Goal: Transaction & Acquisition: Purchase product/service

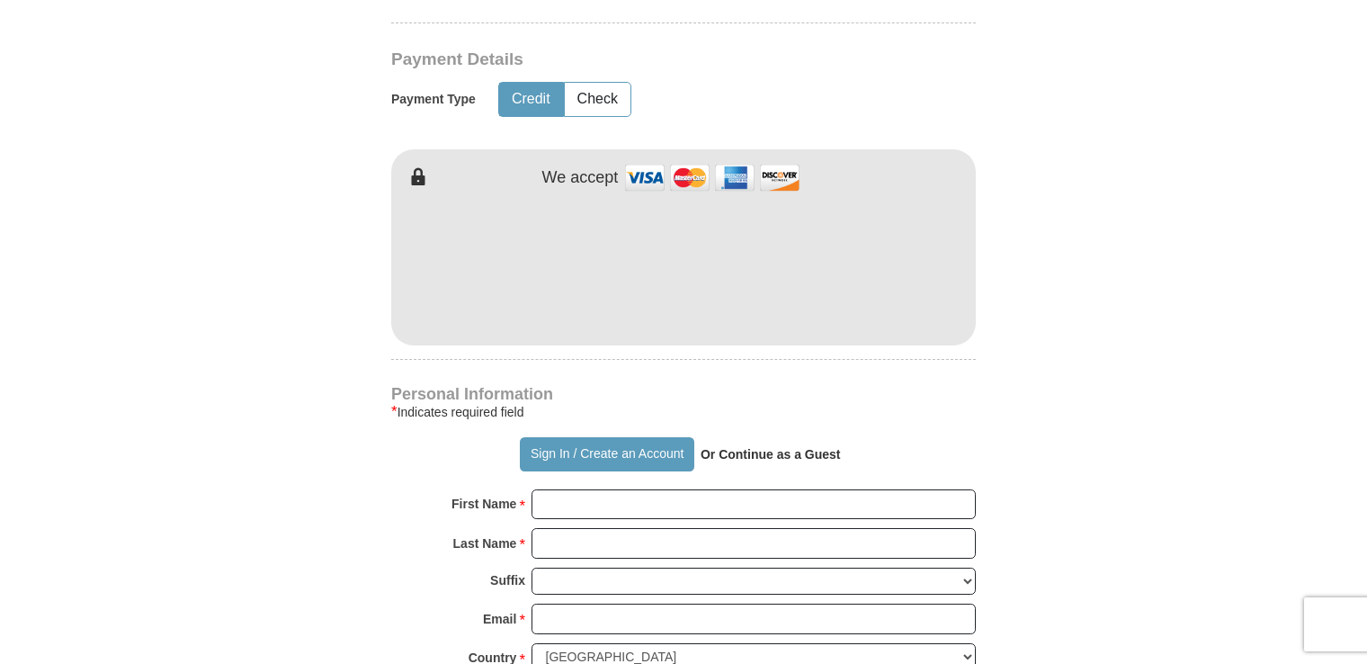
scroll to position [900, 0]
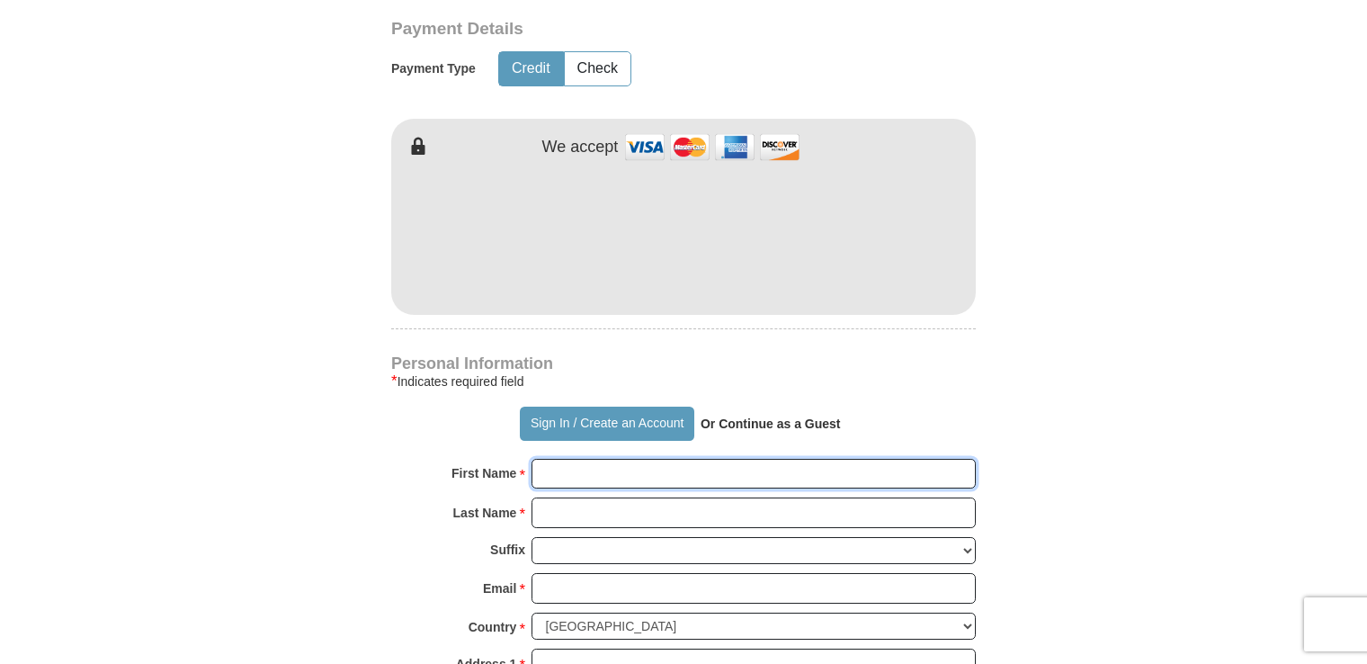
click at [604, 479] on input "First Name *" at bounding box center [754, 474] width 444 height 31
type input "Nick"
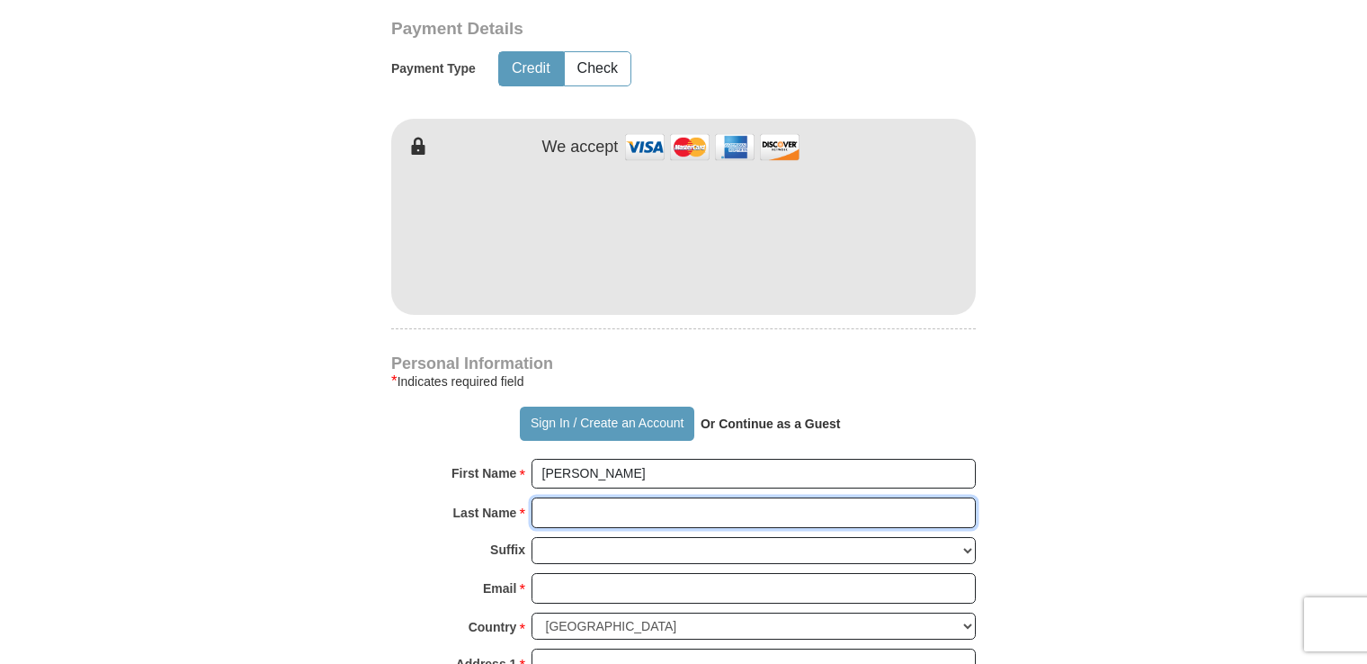
type input "Keyros"
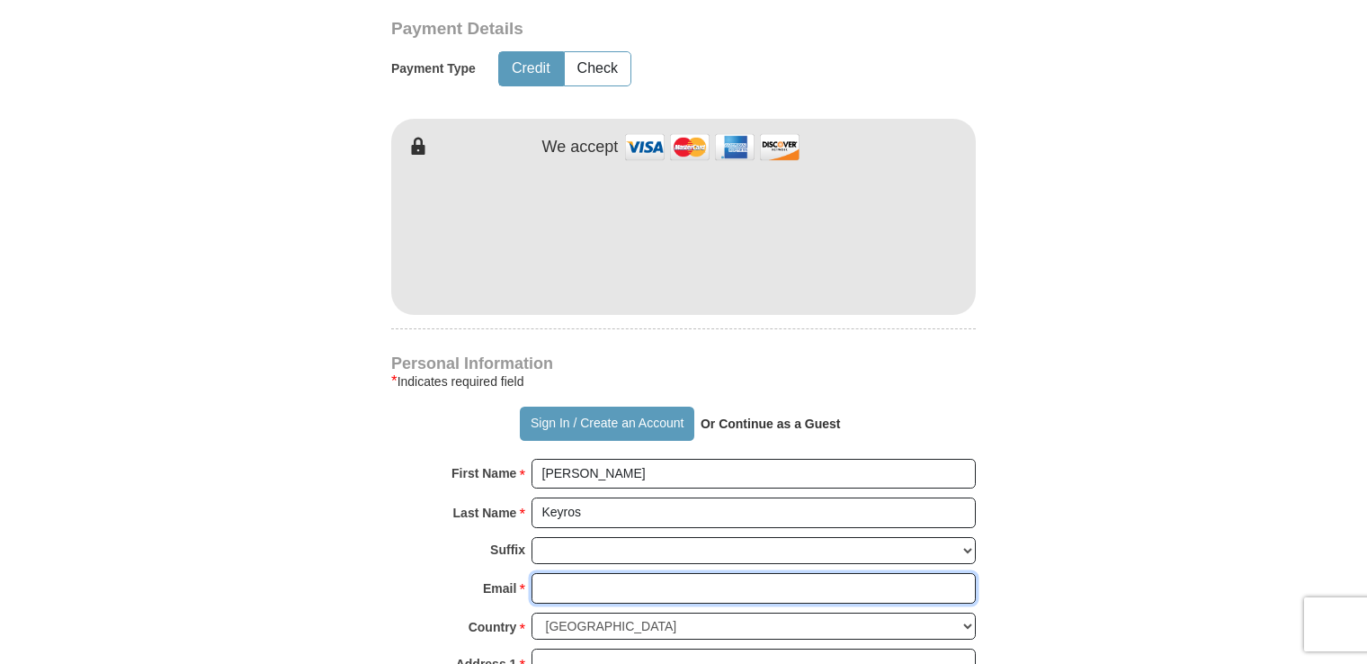
type input "nick.keyros@att.net"
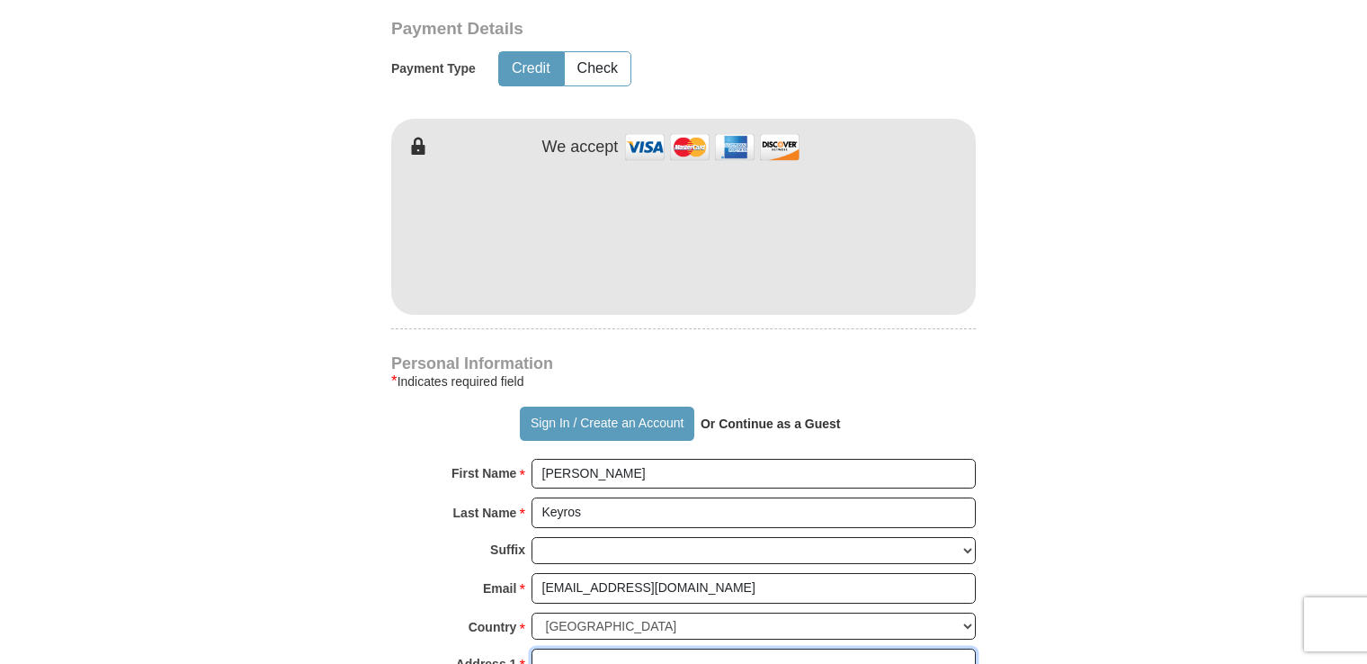
type input "7601 Lester Rd. Unit 62-2"
type input "7601 Lester Rd. Unit 62 2"
type input "Union City"
type input "30291"
type input "(404) 406-0899"
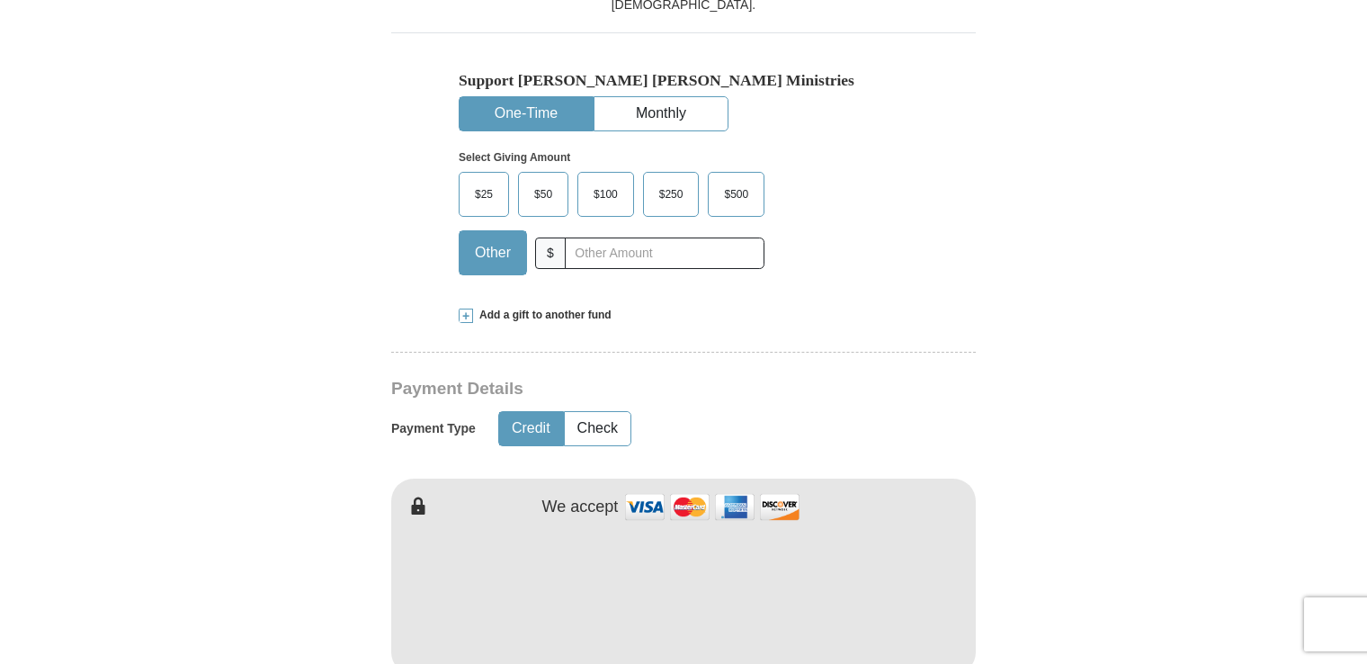
scroll to position [450, 0]
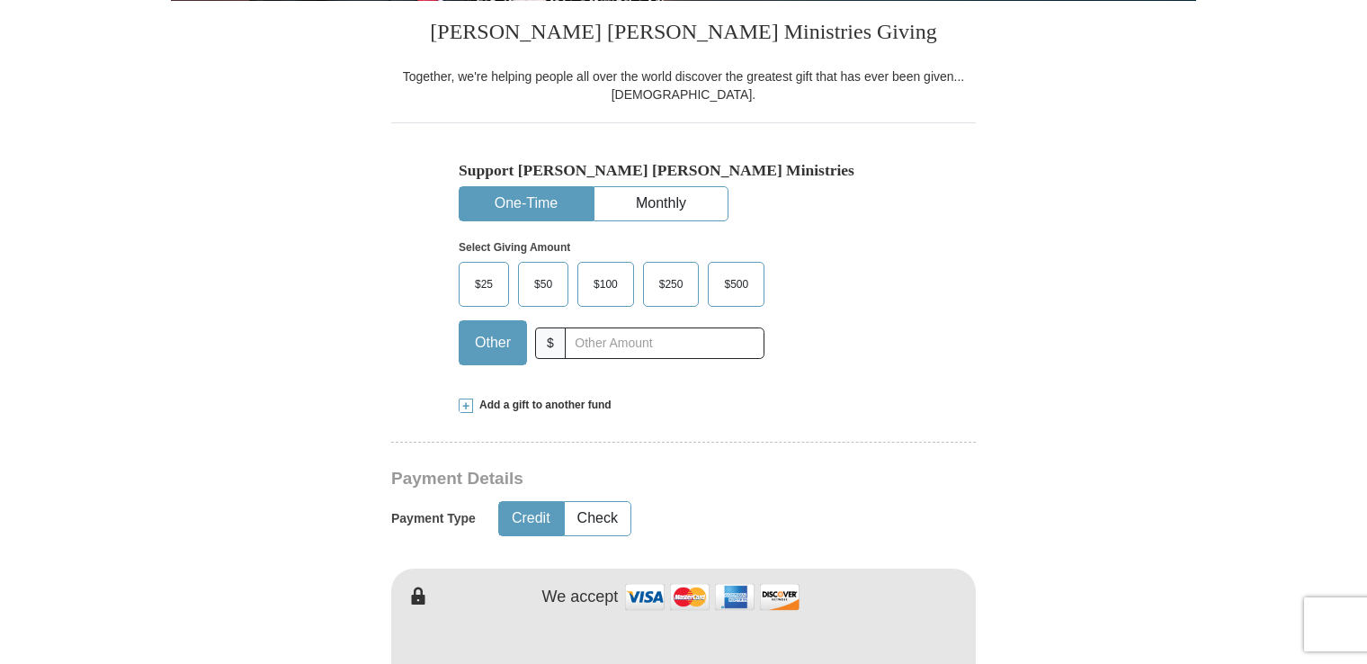
click at [603, 294] on span "$100" at bounding box center [606, 284] width 42 height 27
click at [0, 0] on input "$100" at bounding box center [0, 0] width 0 height 0
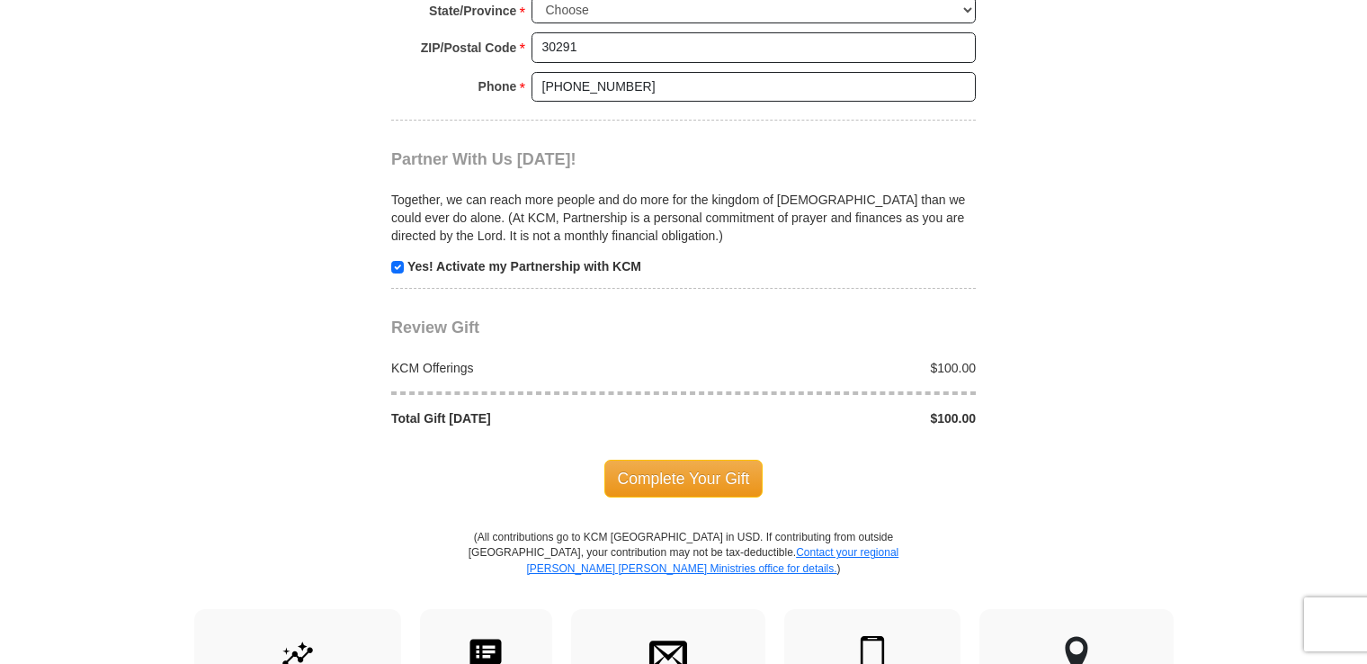
scroll to position [1709, 0]
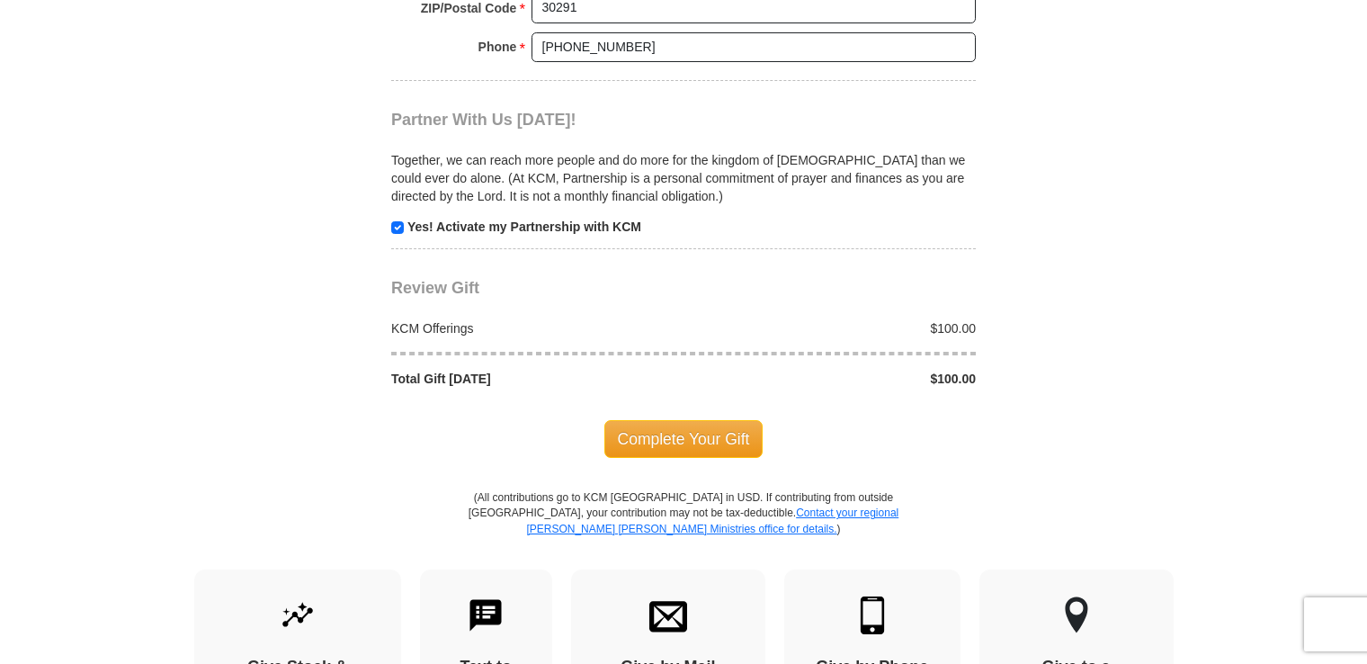
drag, startPoint x: 658, startPoint y: 434, endPoint x: 733, endPoint y: 408, distance: 78.8
click at [660, 432] on span "Complete Your Gift" at bounding box center [683, 439] width 159 height 38
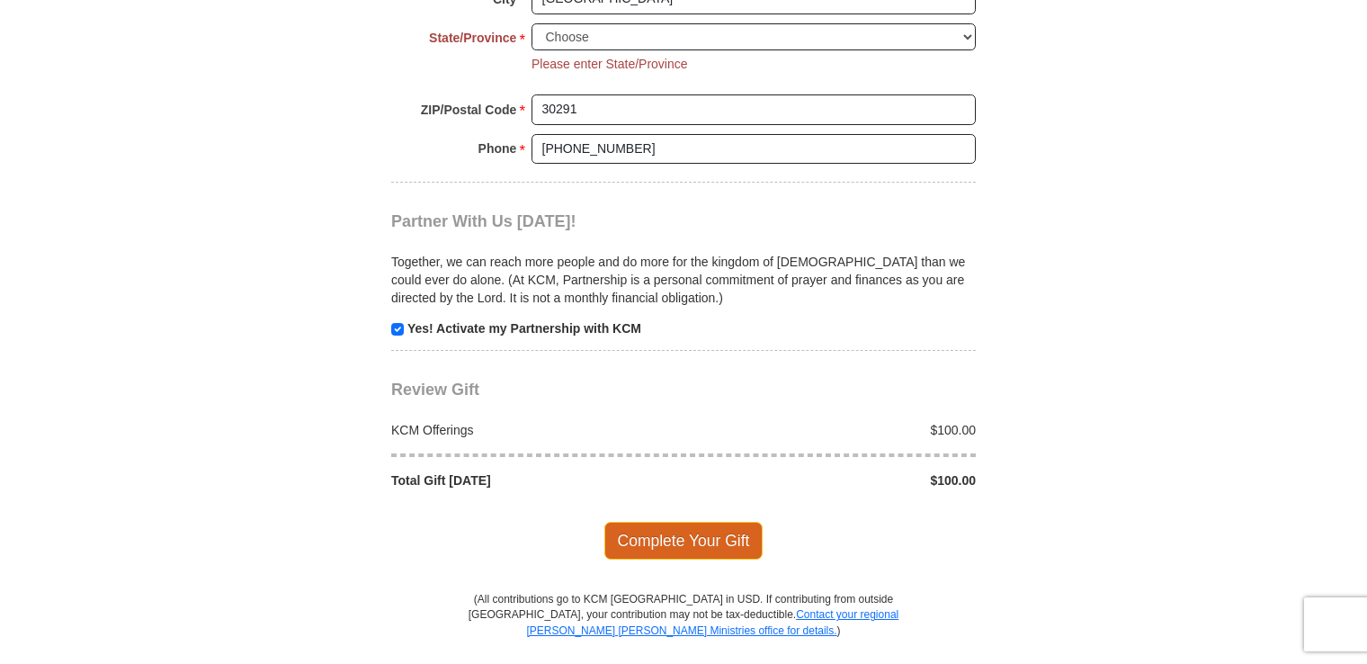
click at [709, 531] on span "Complete Your Gift" at bounding box center [683, 541] width 159 height 38
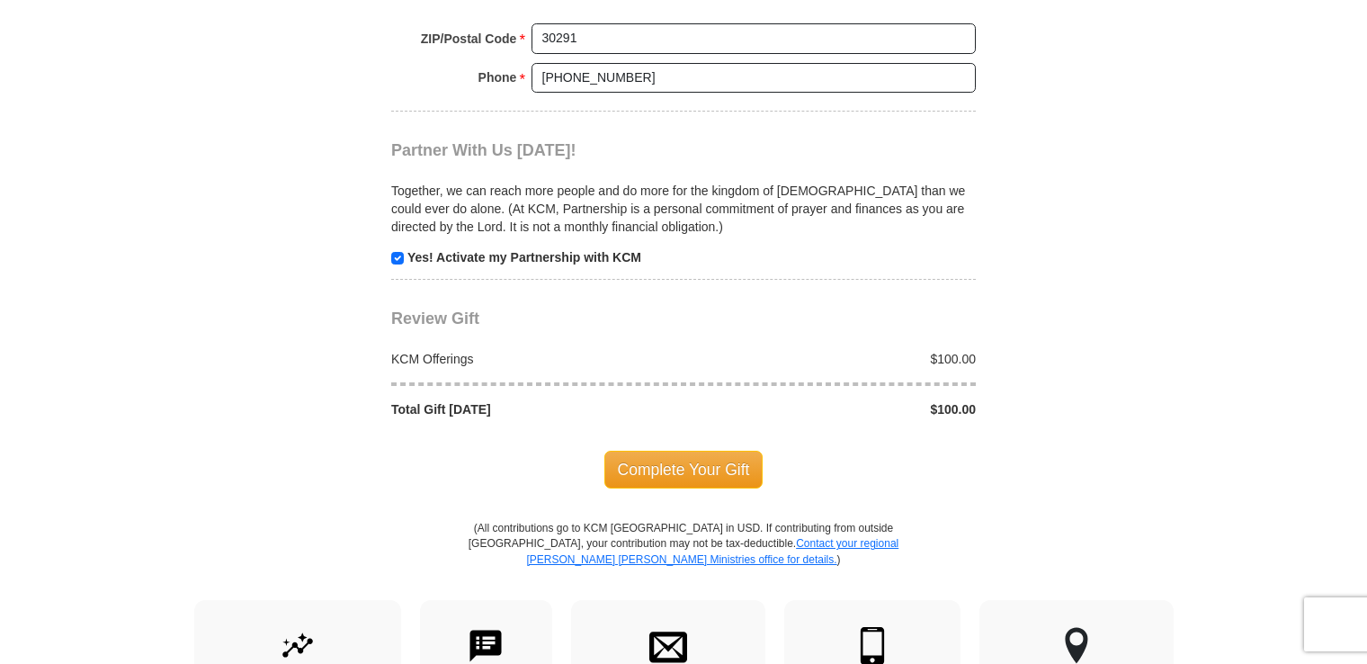
scroll to position [1822, 0]
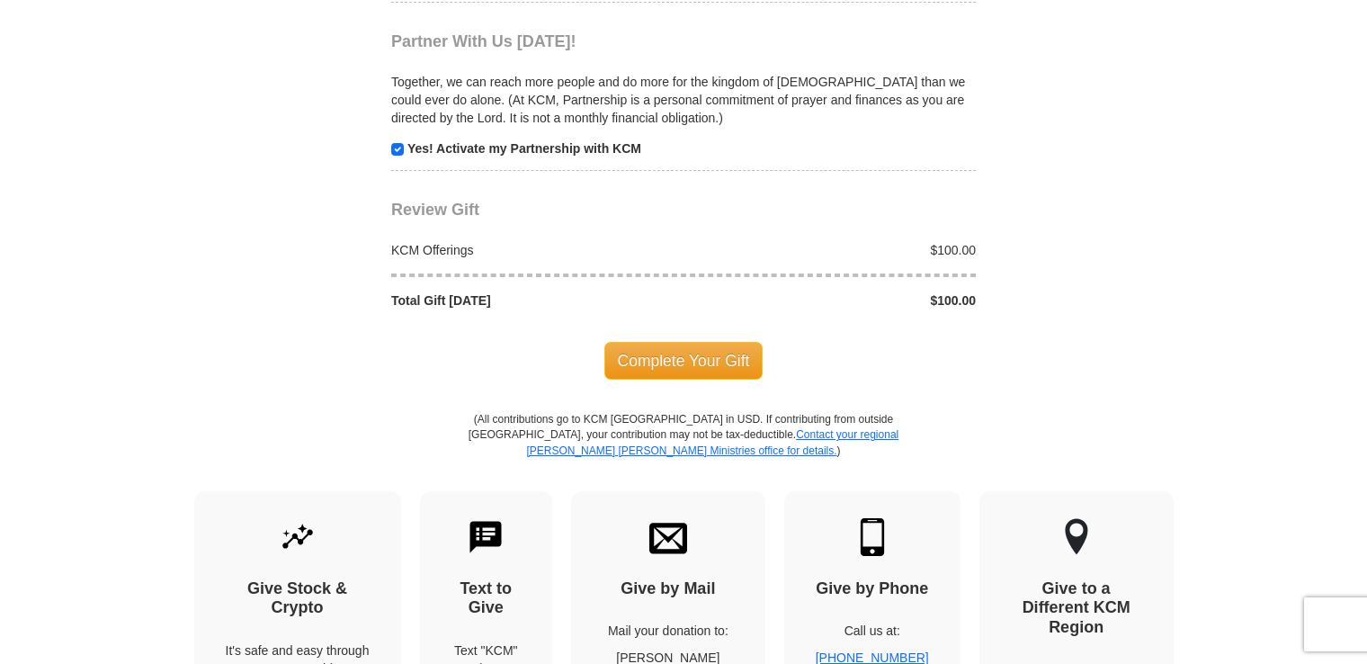
click at [666, 359] on span "Complete Your Gift" at bounding box center [683, 361] width 159 height 38
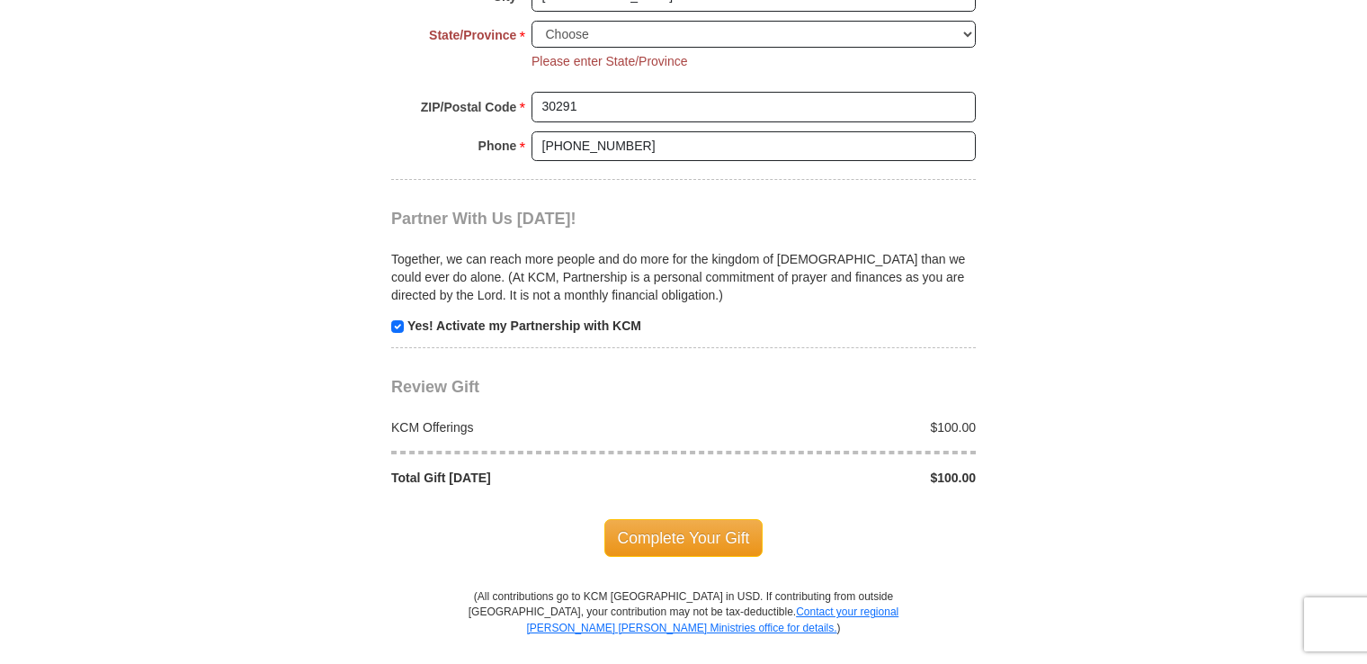
scroll to position [1643, 0]
click at [398, 325] on input "checkbox" at bounding box center [397, 329] width 13 height 13
checkbox input "false"
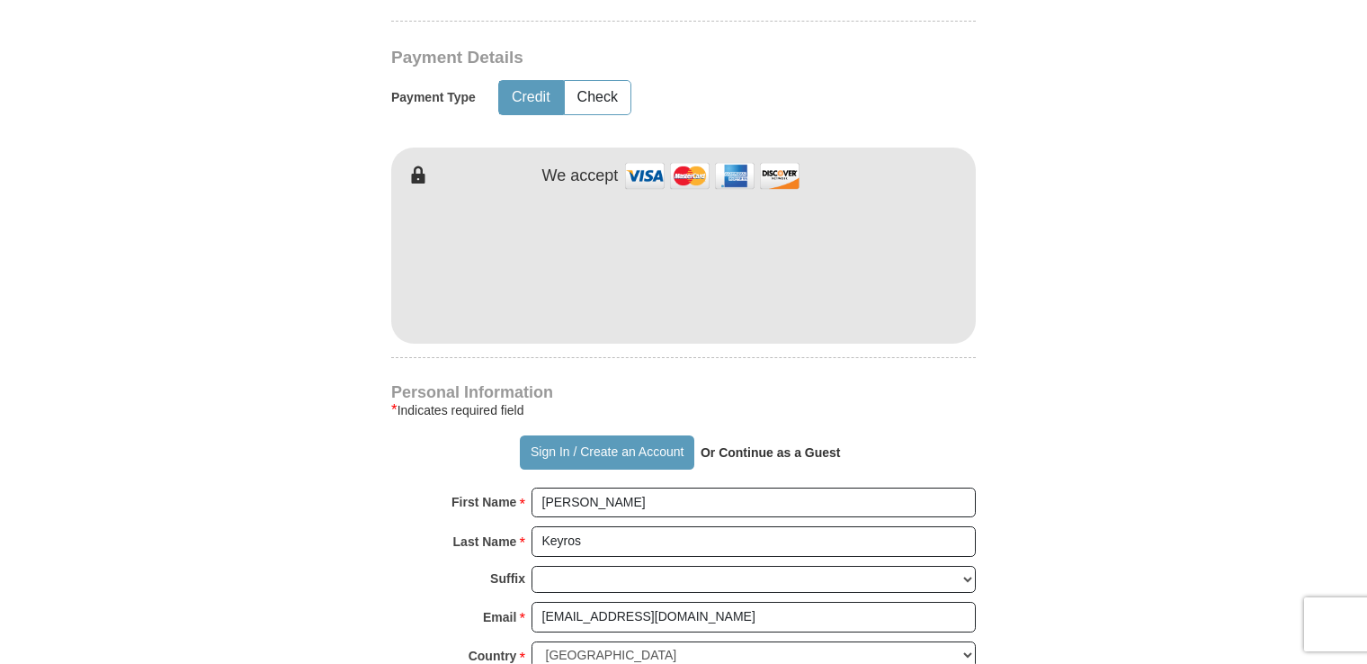
scroll to position [833, 0]
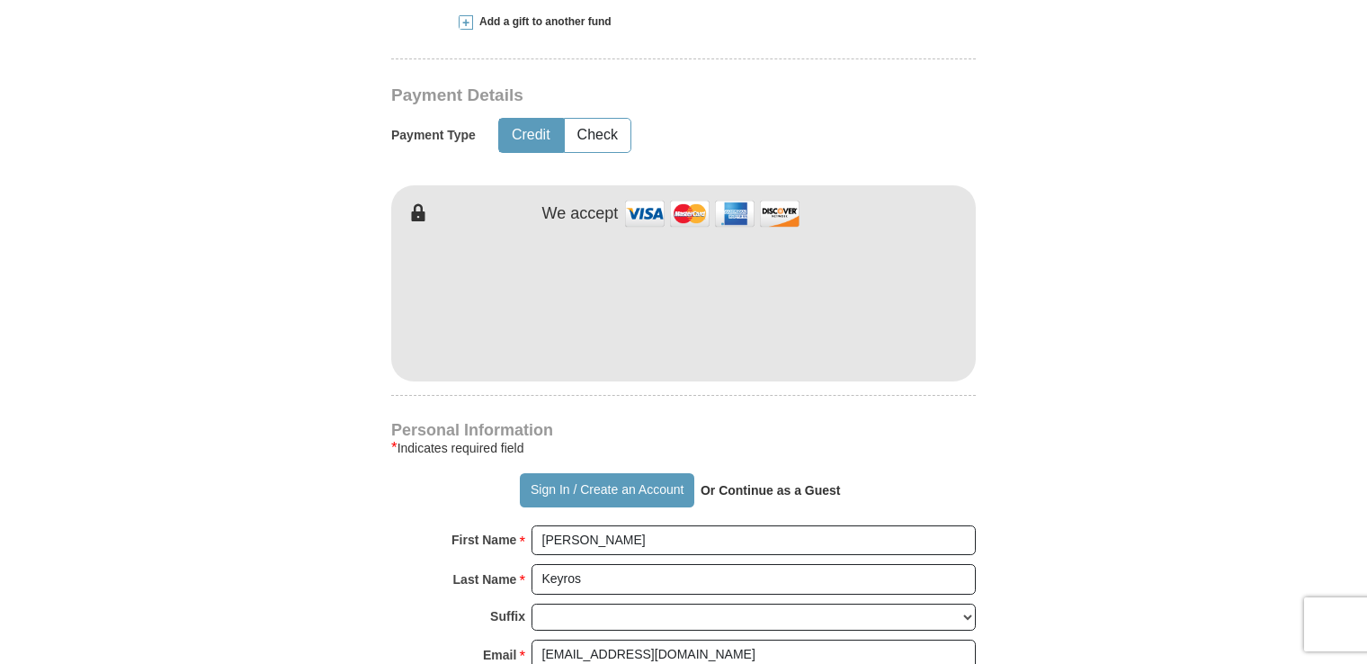
click at [760, 492] on strong "Or Continue as a Guest" at bounding box center [771, 490] width 140 height 14
click at [642, 491] on button "Sign In / Create an Account" at bounding box center [607, 490] width 174 height 34
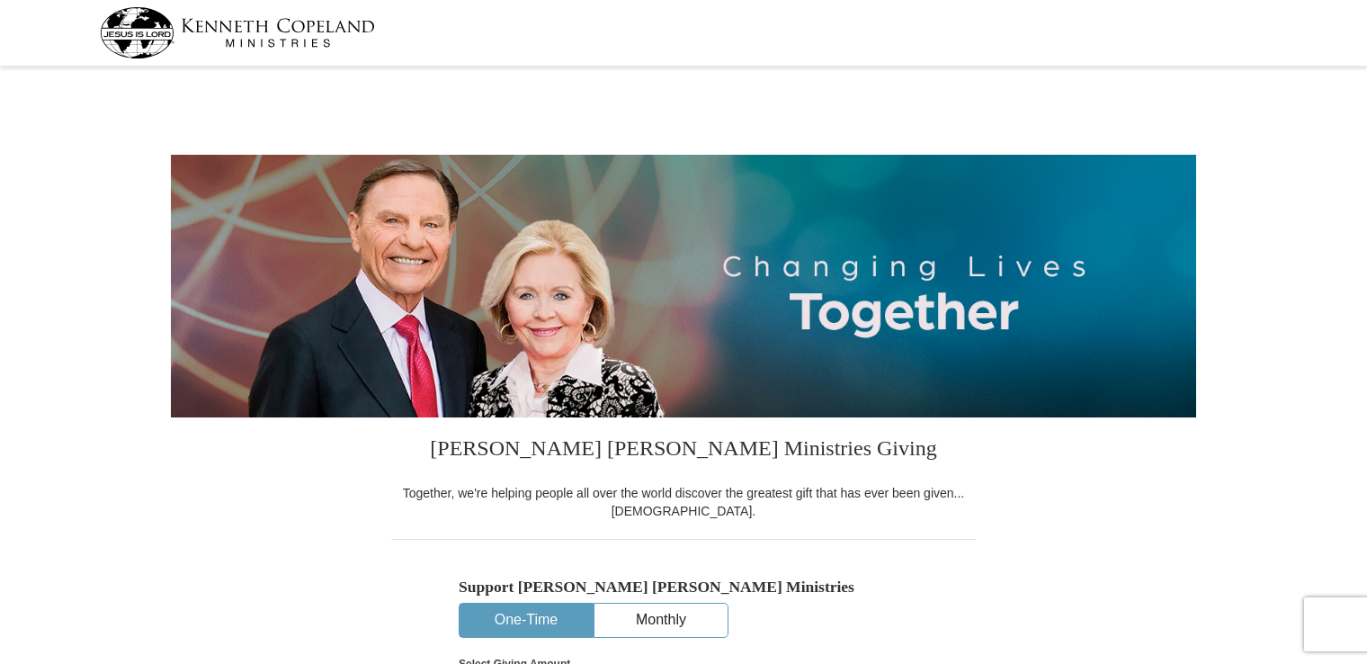
select select "GA"
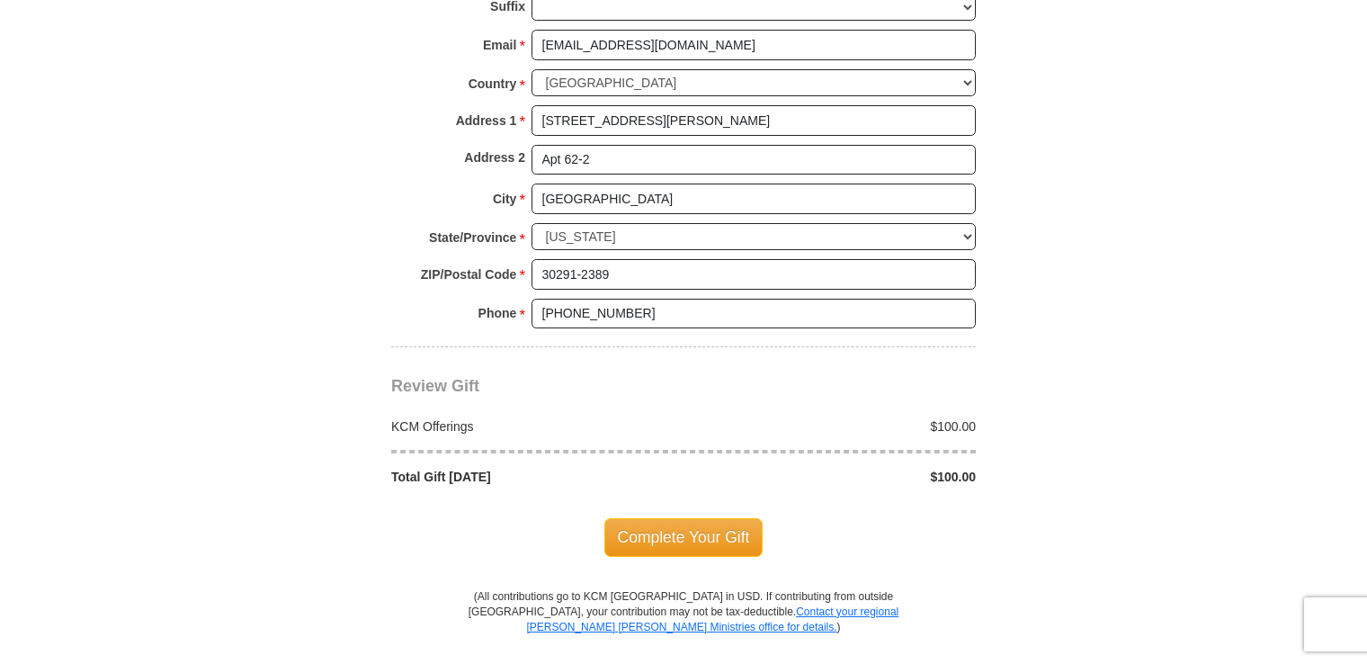
scroll to position [1349, 0]
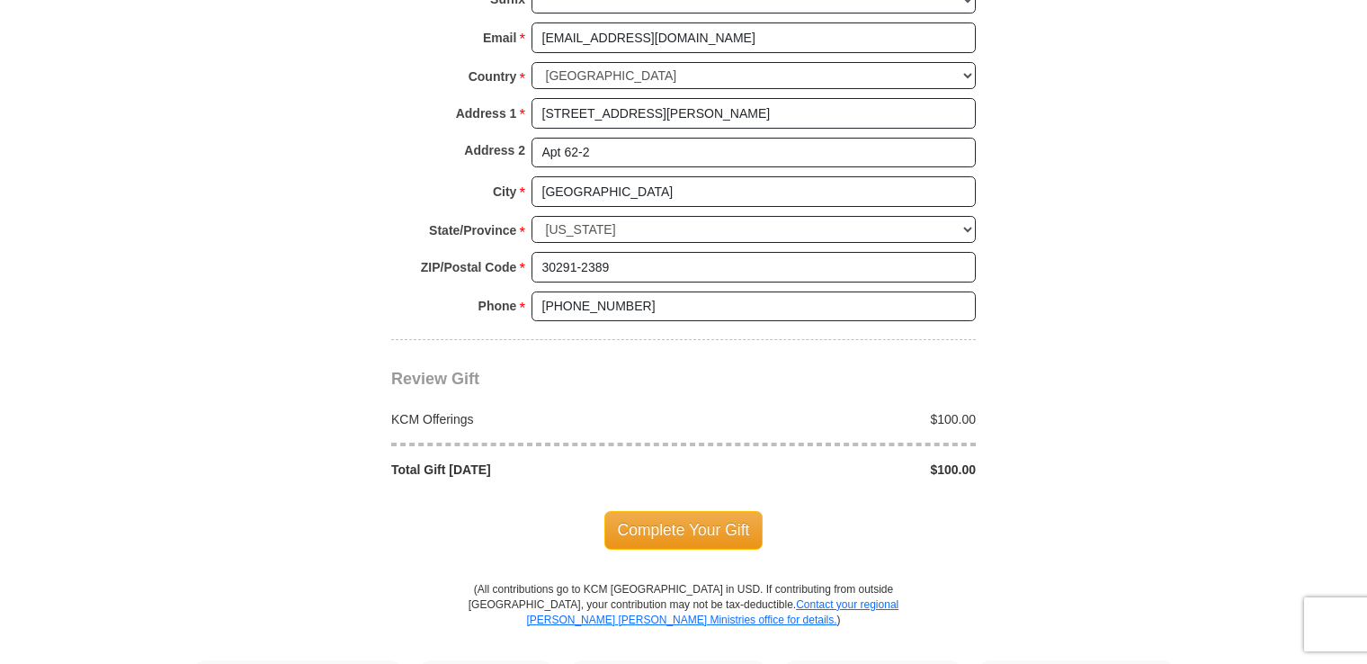
click at [676, 533] on span "Complete Your Gift" at bounding box center [683, 530] width 159 height 38
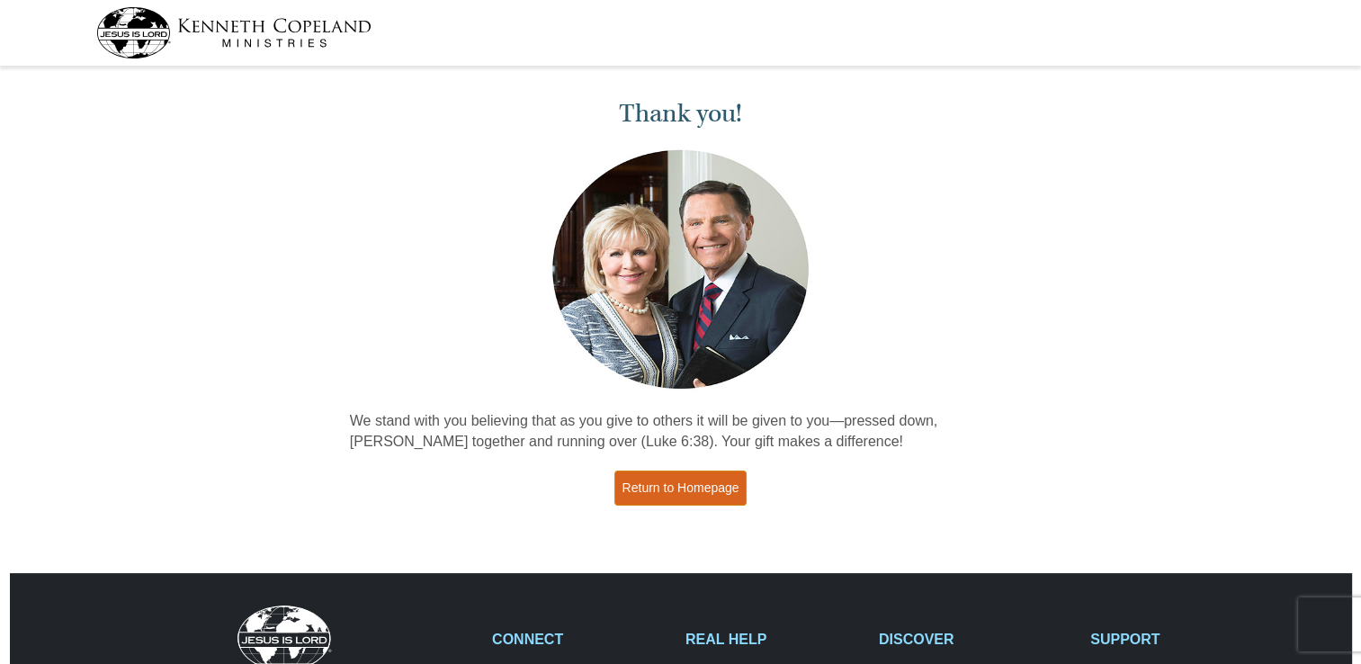
click at [706, 482] on link "Return to Homepage" at bounding box center [680, 487] width 133 height 35
